Goal: Information Seeking & Learning: Learn about a topic

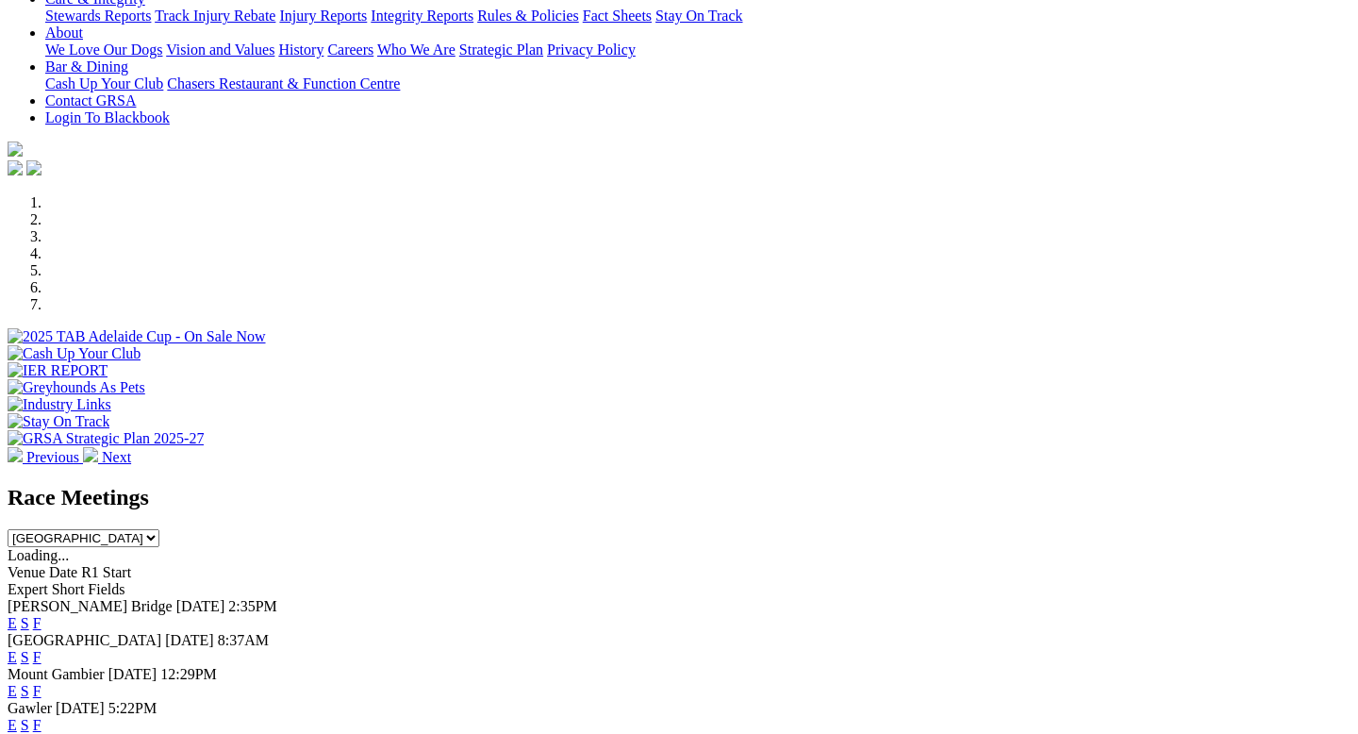
scroll to position [429, 0]
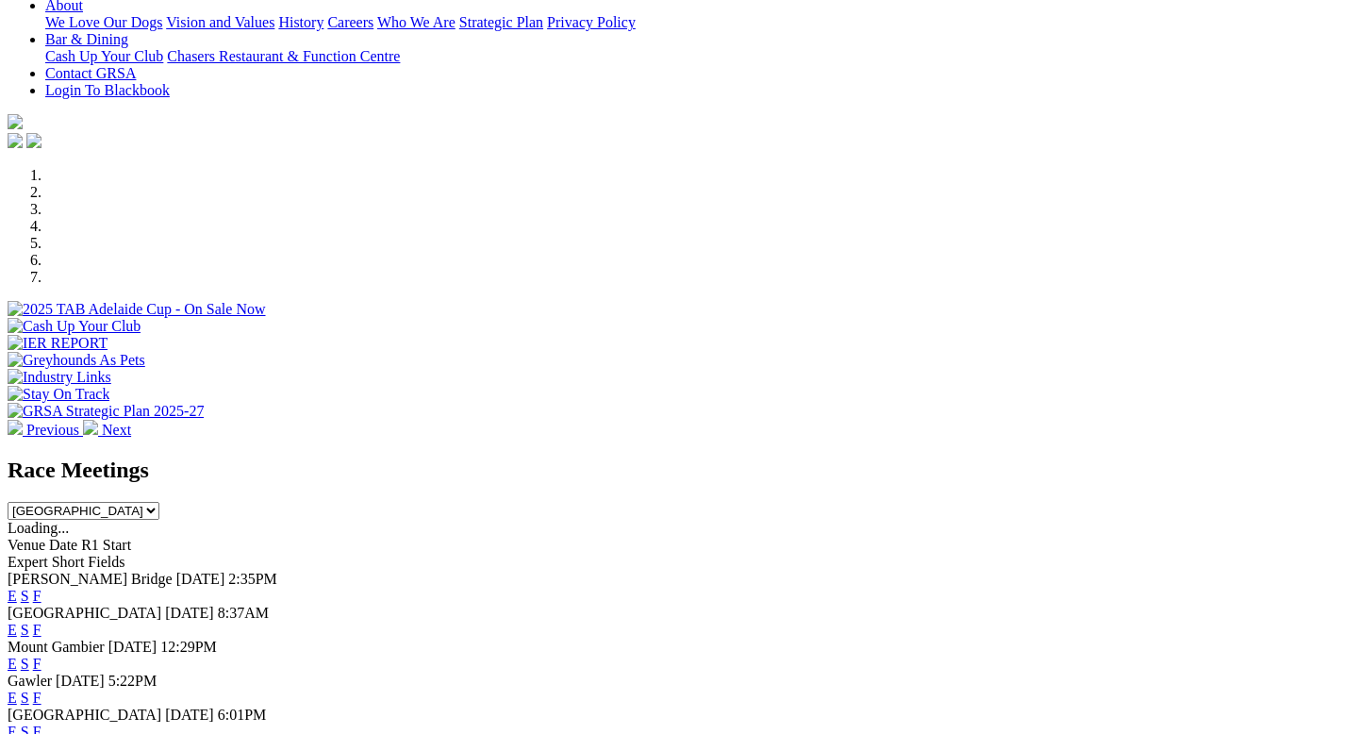
click at [17, 588] on link "E" at bounding box center [12, 596] width 9 height 16
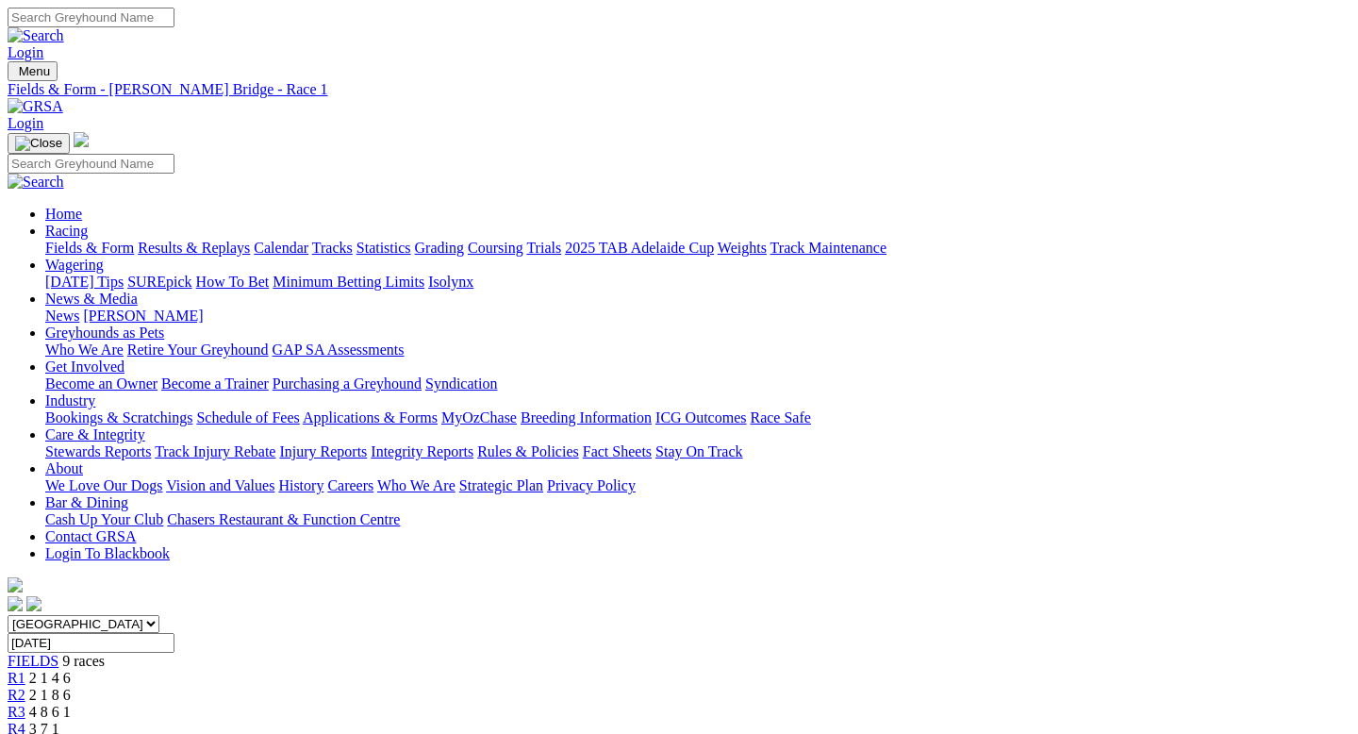
scroll to position [108, 0]
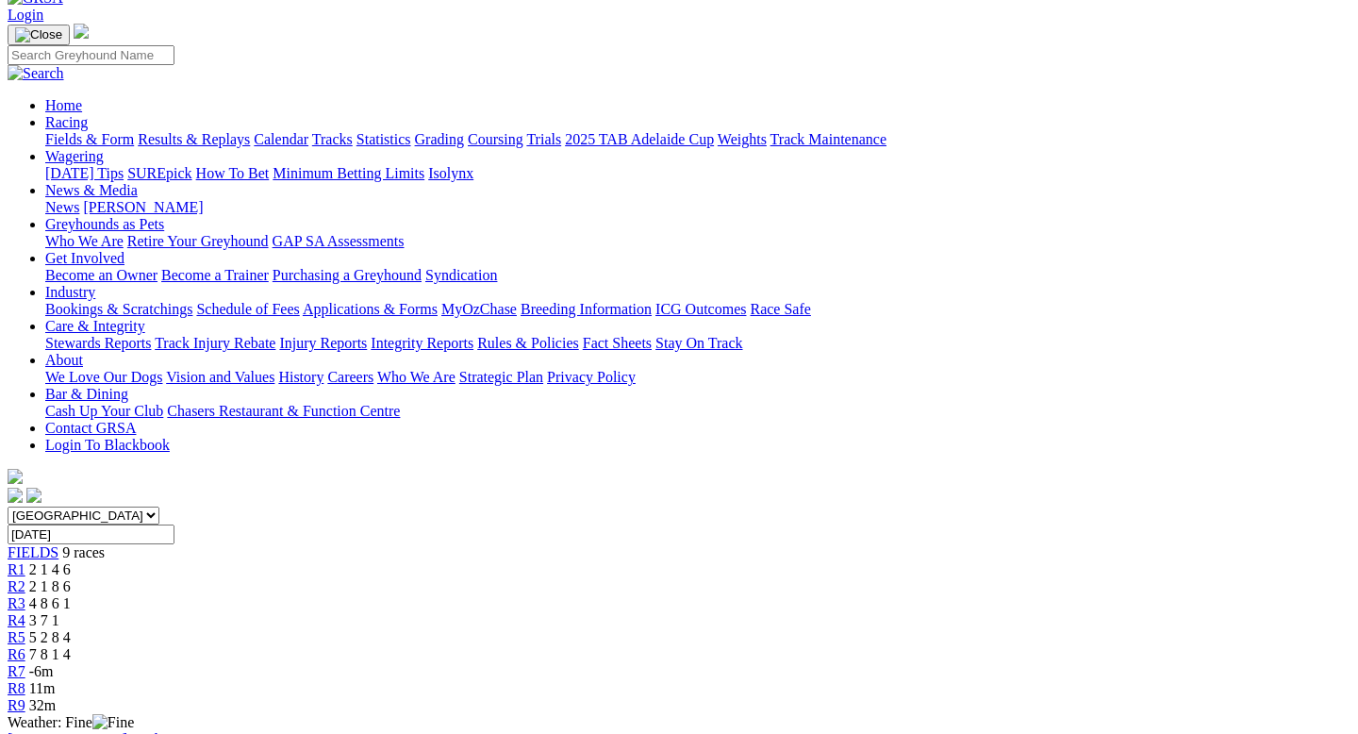
click at [611, 506] on div "South Australia New South Wales Northern Territory Queensland Tasmania Victoria…" at bounding box center [679, 610] width 1343 height 208
click at [25, 612] on link "R4" at bounding box center [17, 620] width 18 height 16
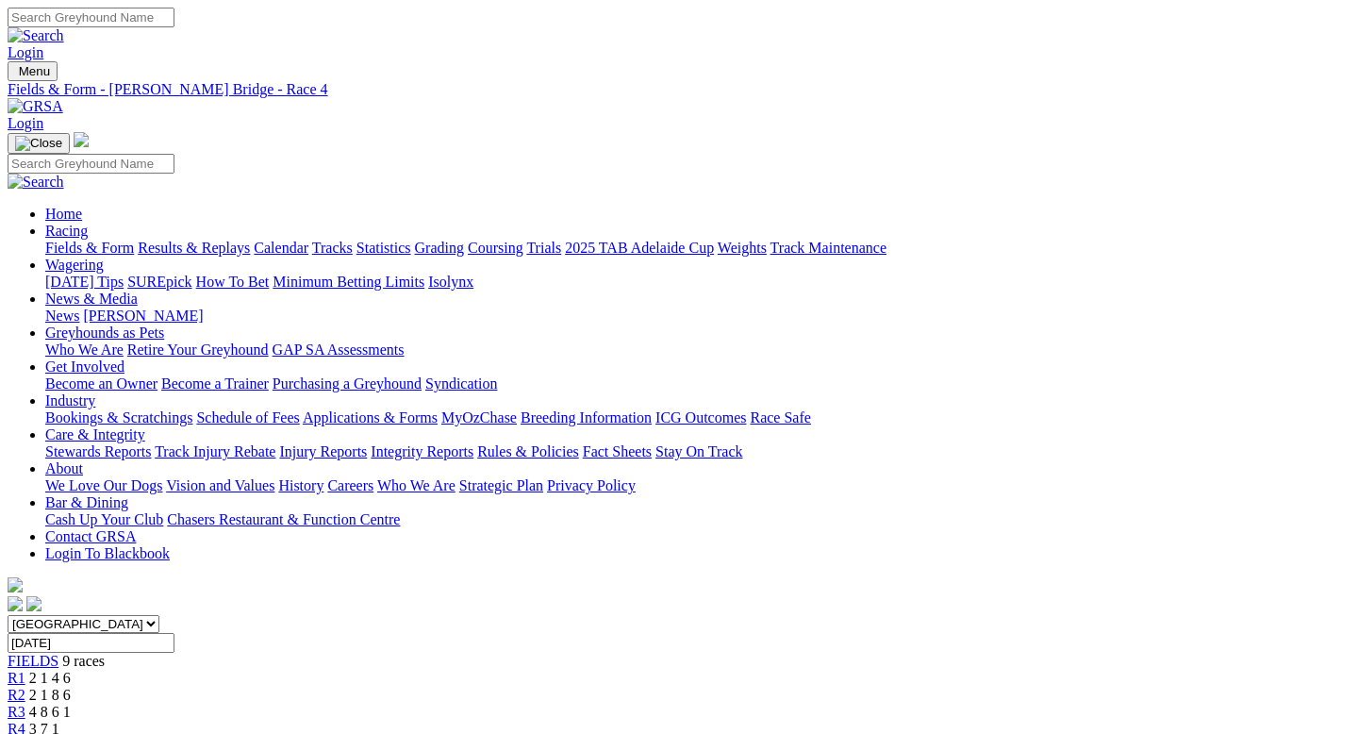
scroll to position [181, 0]
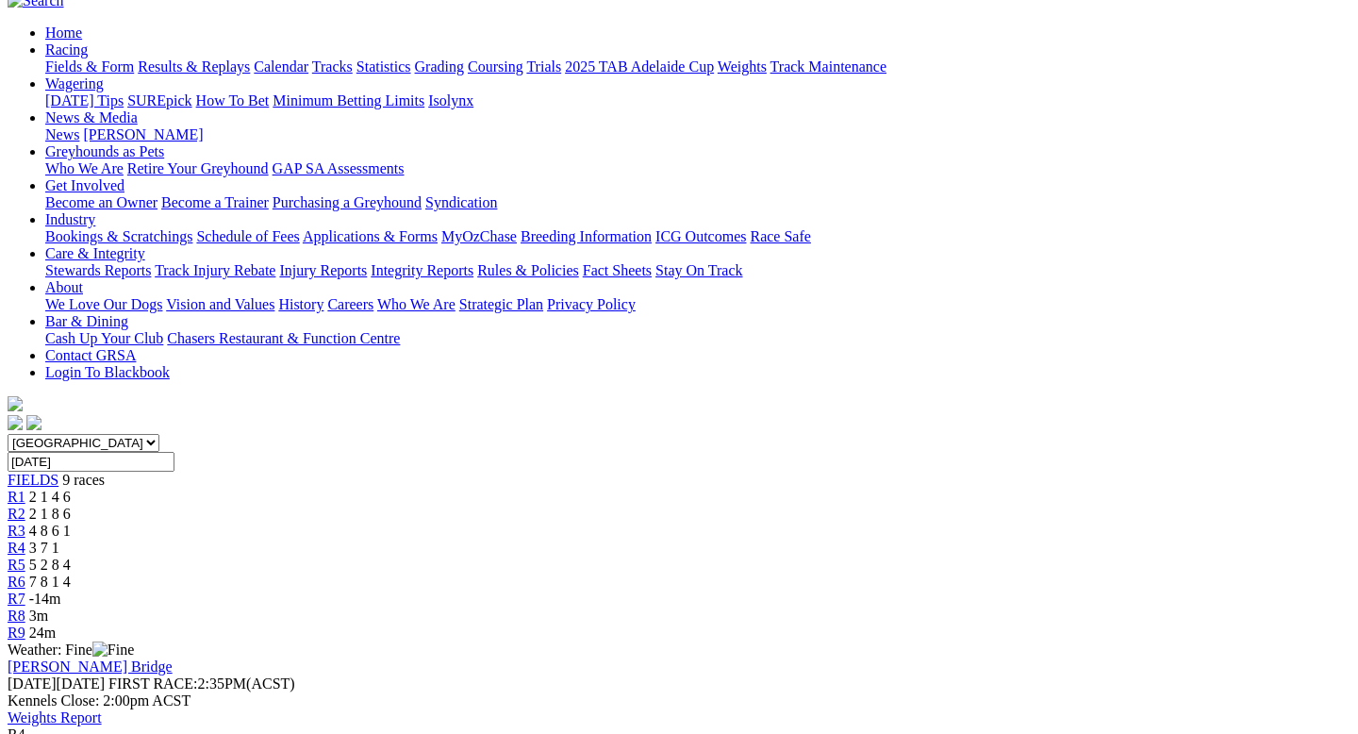
click at [506, 523] on div "R3 4 8 6 1" at bounding box center [679, 531] width 1343 height 17
